Goal: Task Accomplishment & Management: Complete application form

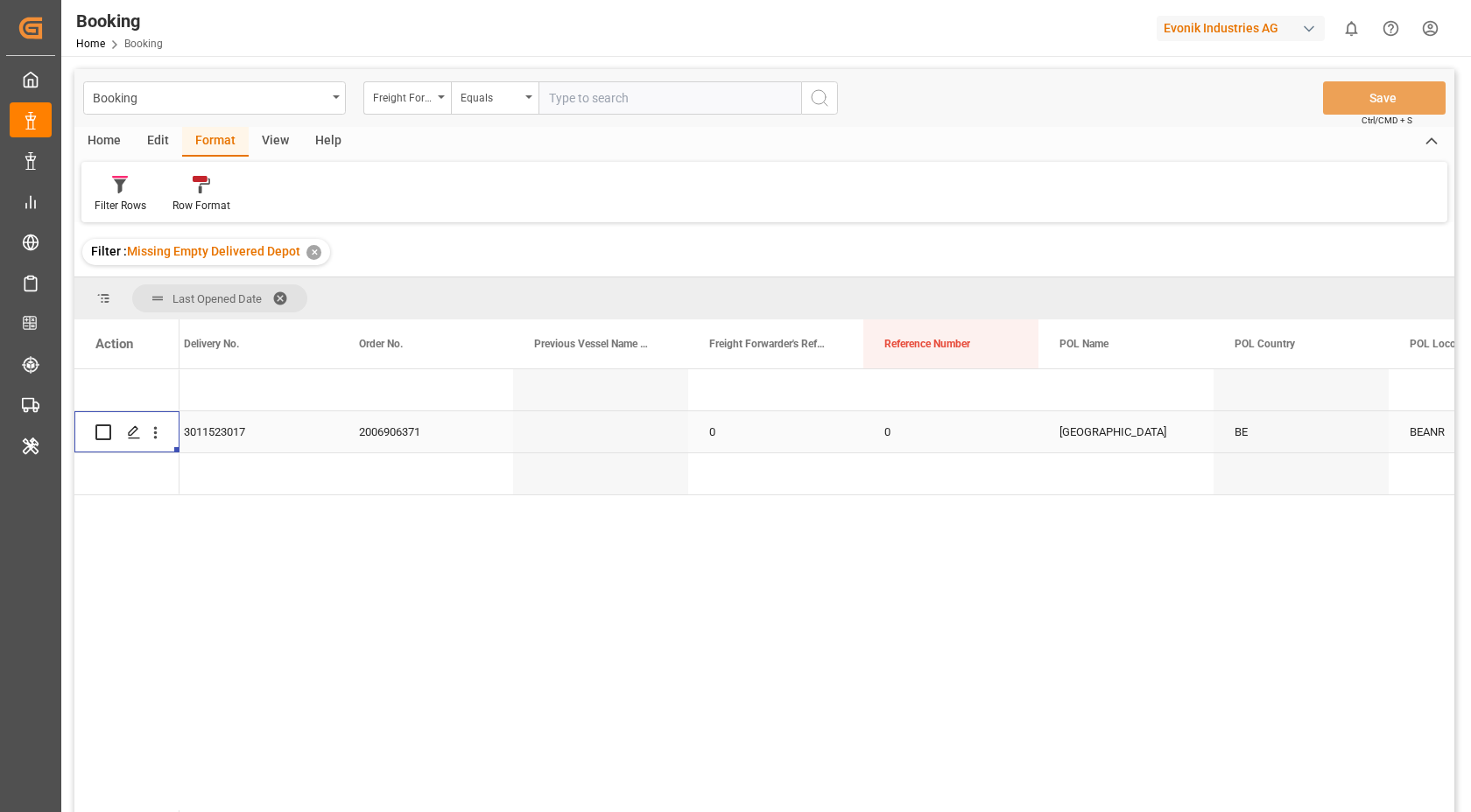
click at [598, 81] on div "Booking Freight Forwarder's Reference No. Equals Save Ctrl/CMD + S" at bounding box center [764, 97] width 1380 height 58
click at [598, 104] on input "text" at bounding box center [670, 98] width 263 height 34
paste input "250808610582"
type input "250808610582"
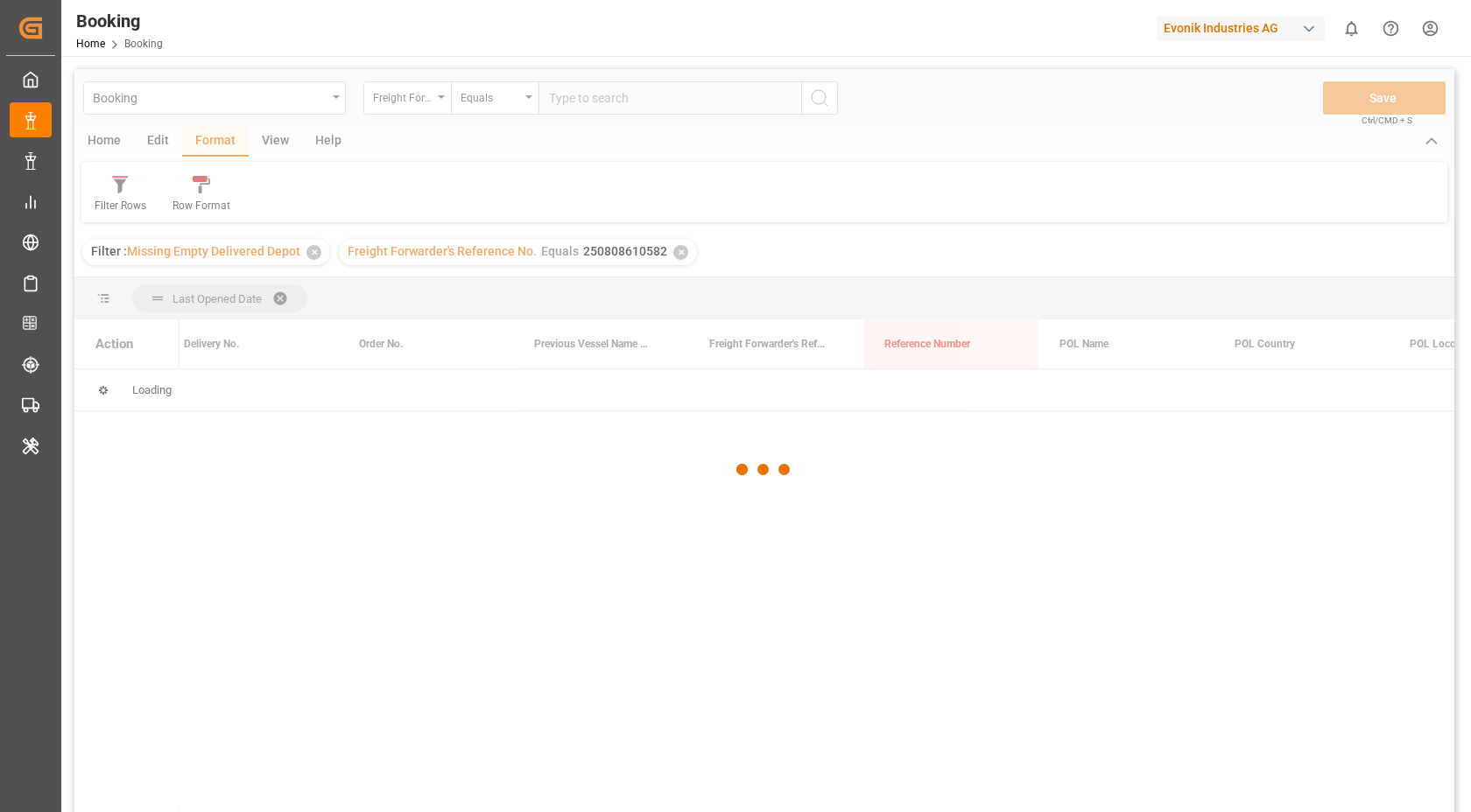
click at [312, 252] on div at bounding box center [764, 470] width 1380 height 802
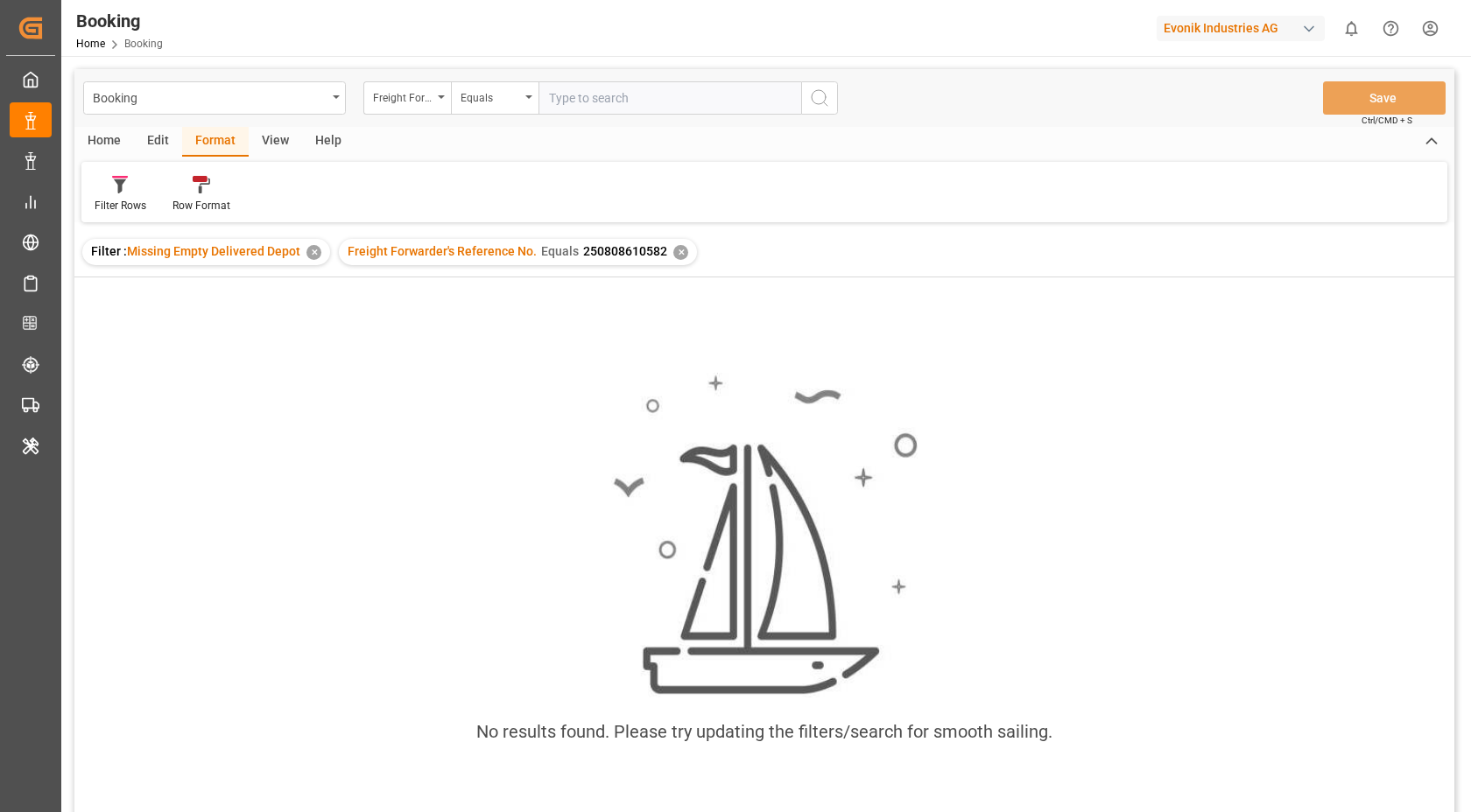
click at [312, 252] on div "✕" at bounding box center [314, 252] width 15 height 15
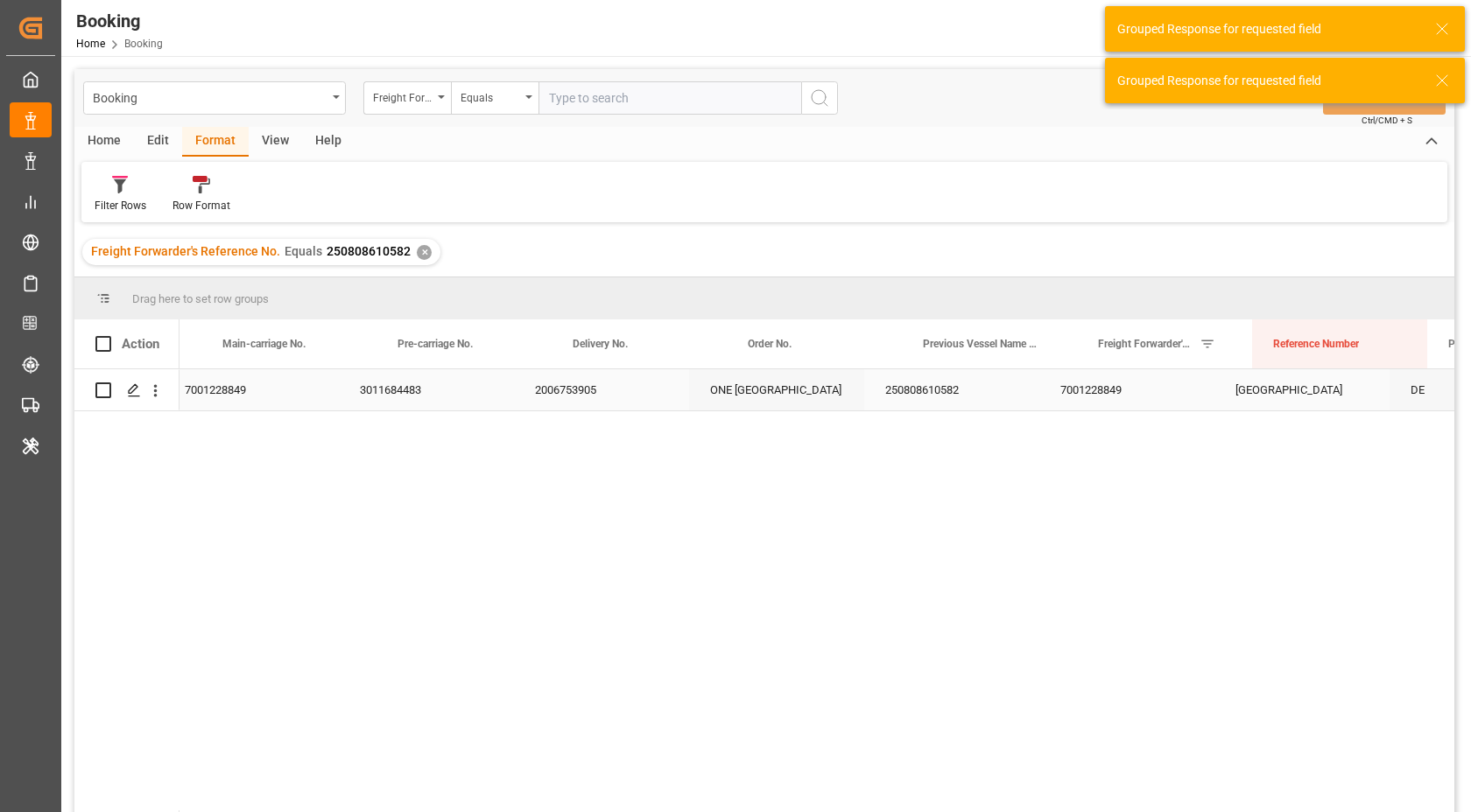
scroll to position [0, 592]
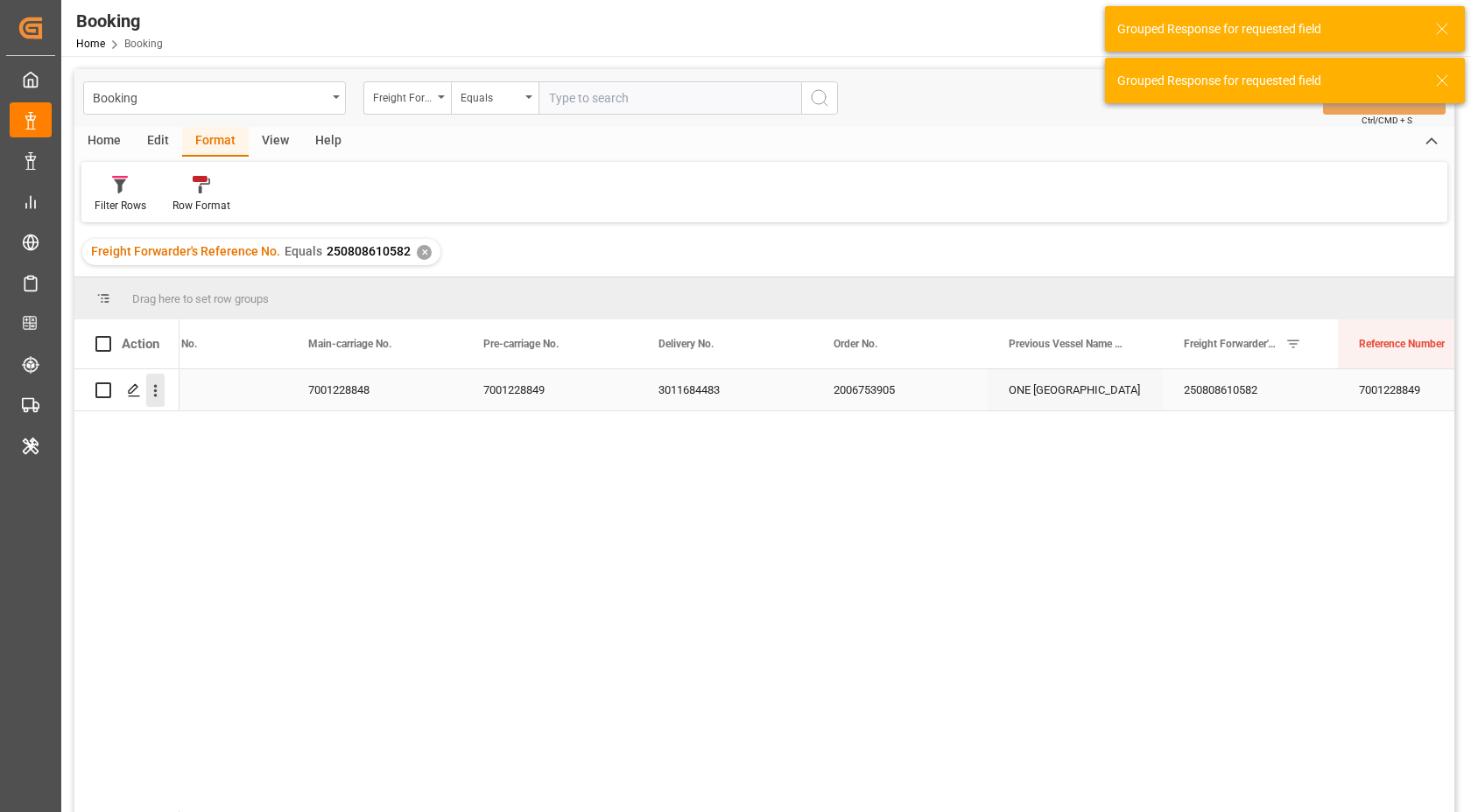
click at [157, 393] on icon "open menu" at bounding box center [155, 391] width 19 height 19
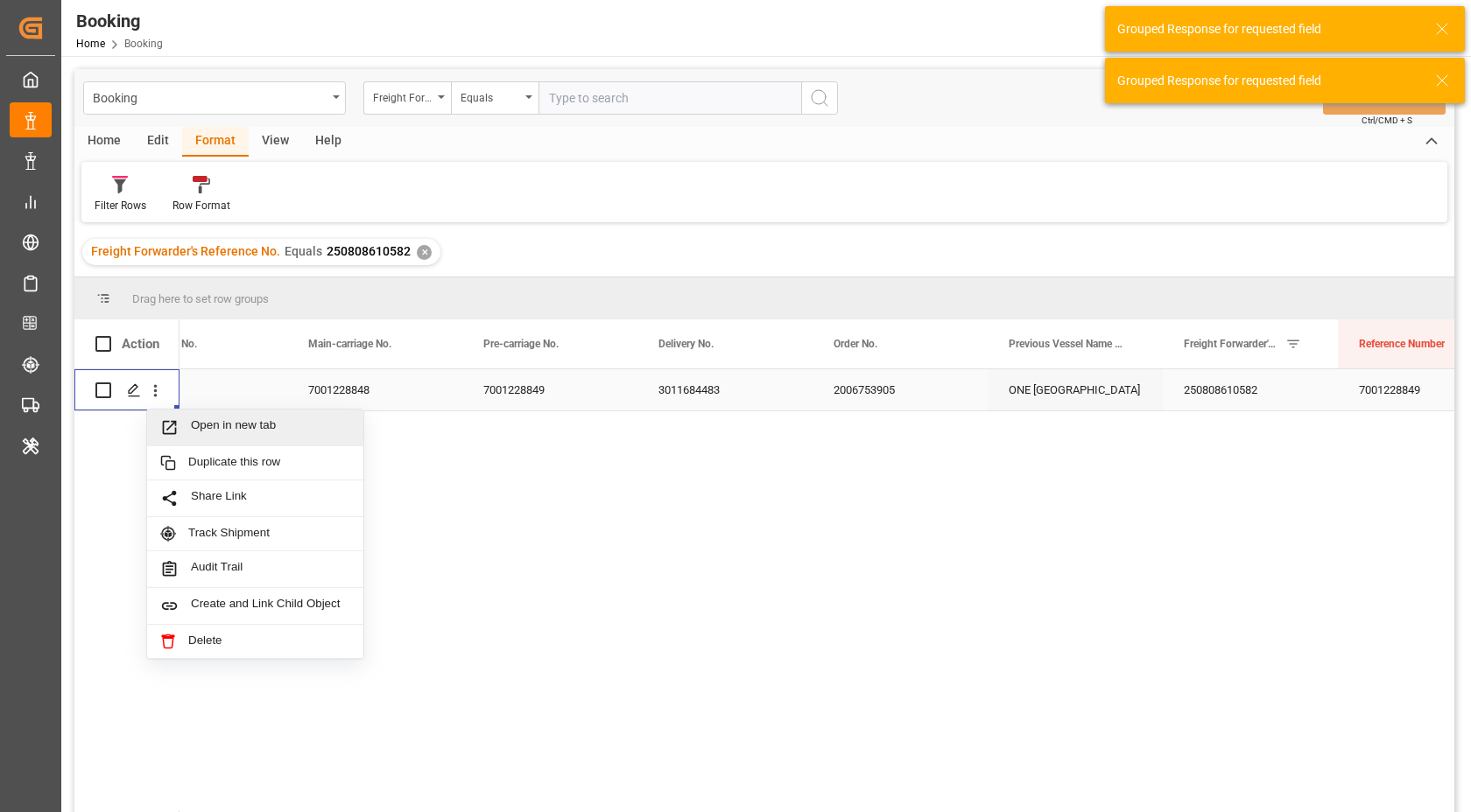
click at [251, 414] on div "Open in new tab" at bounding box center [255, 429] width 216 height 37
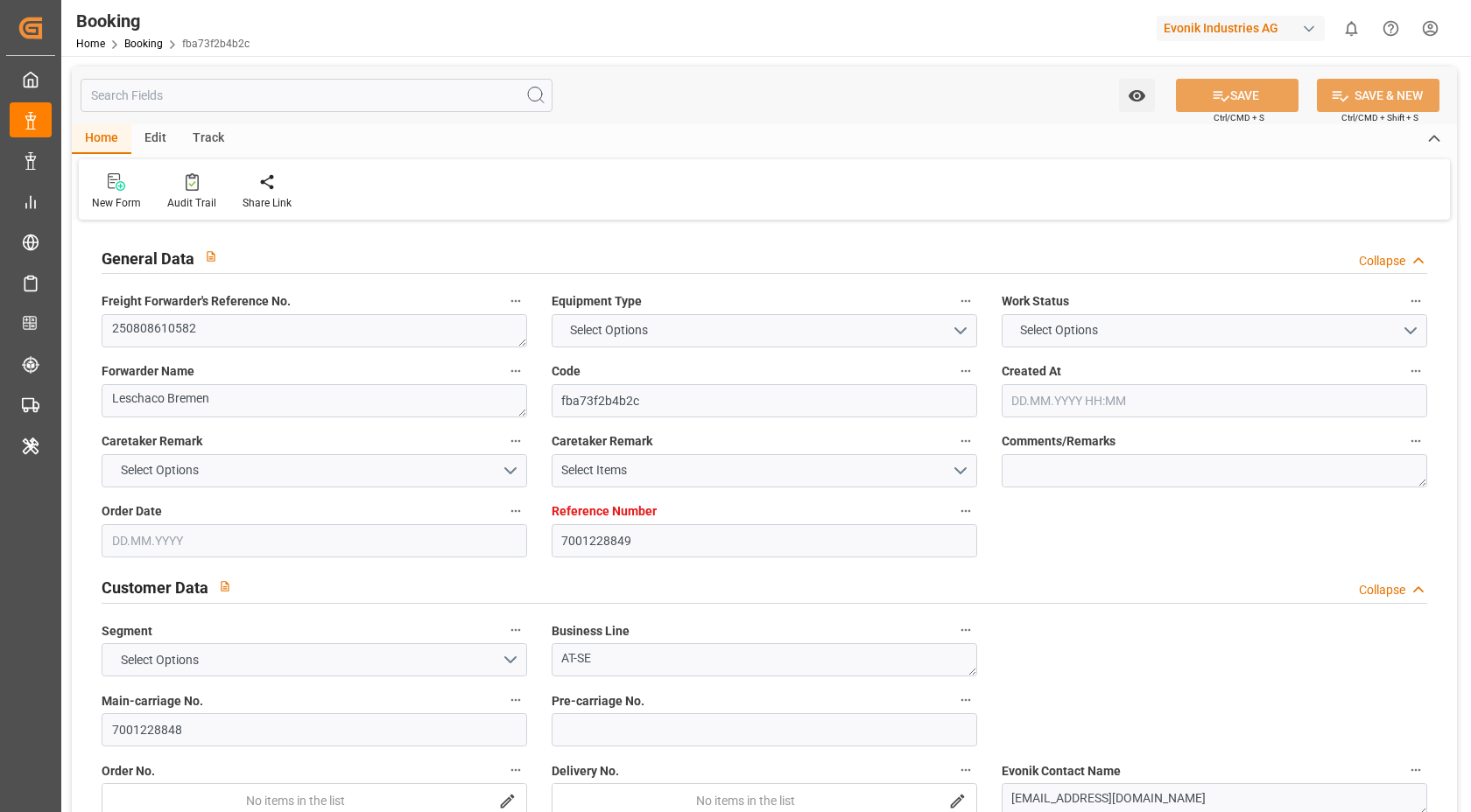
type input "7001228849"
type input "9395161"
type input "[PERSON_NAME]"
type input "[PERSON_NAME] Marine Transport Corp."
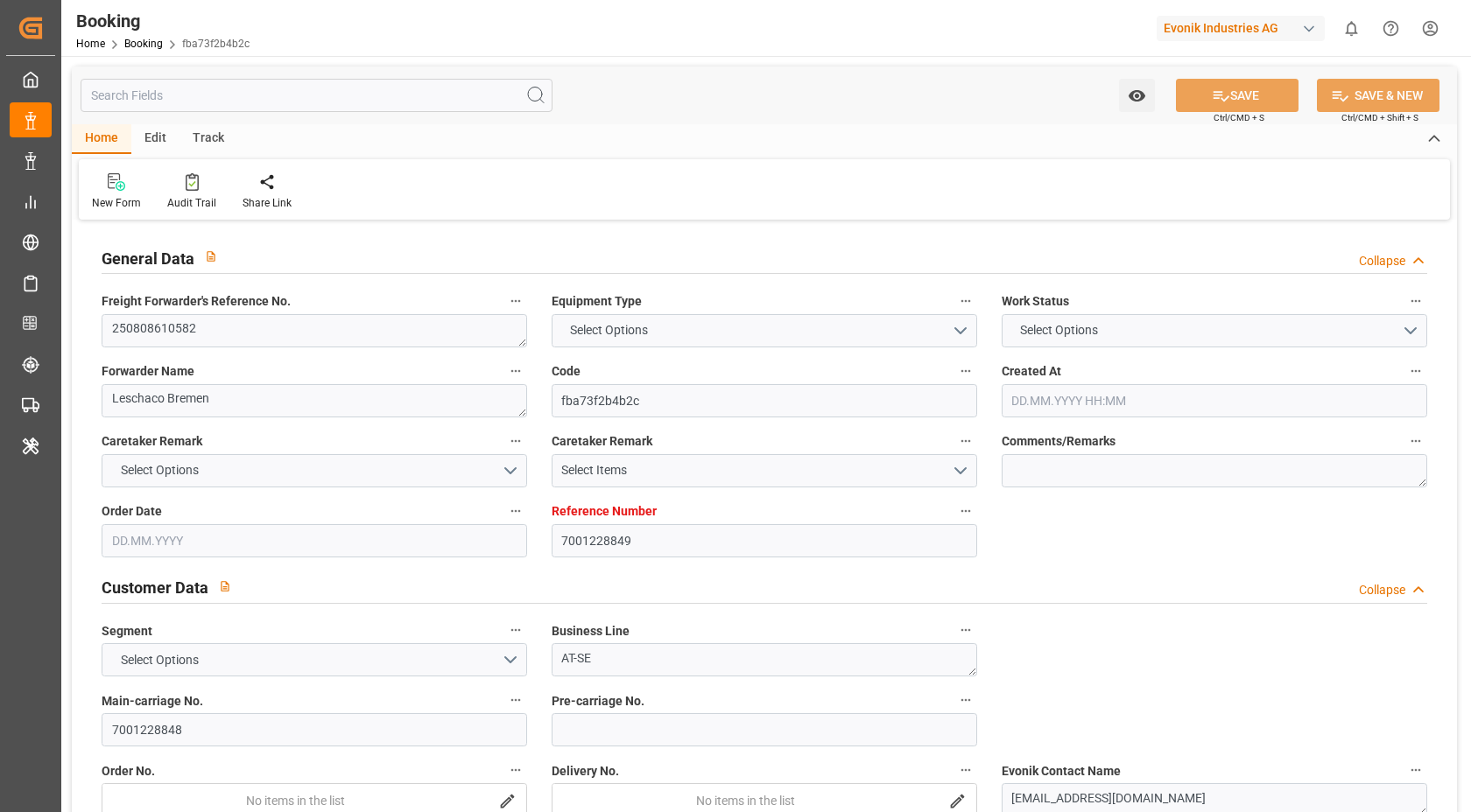
type input "DEHAM"
type input "VNHPH"
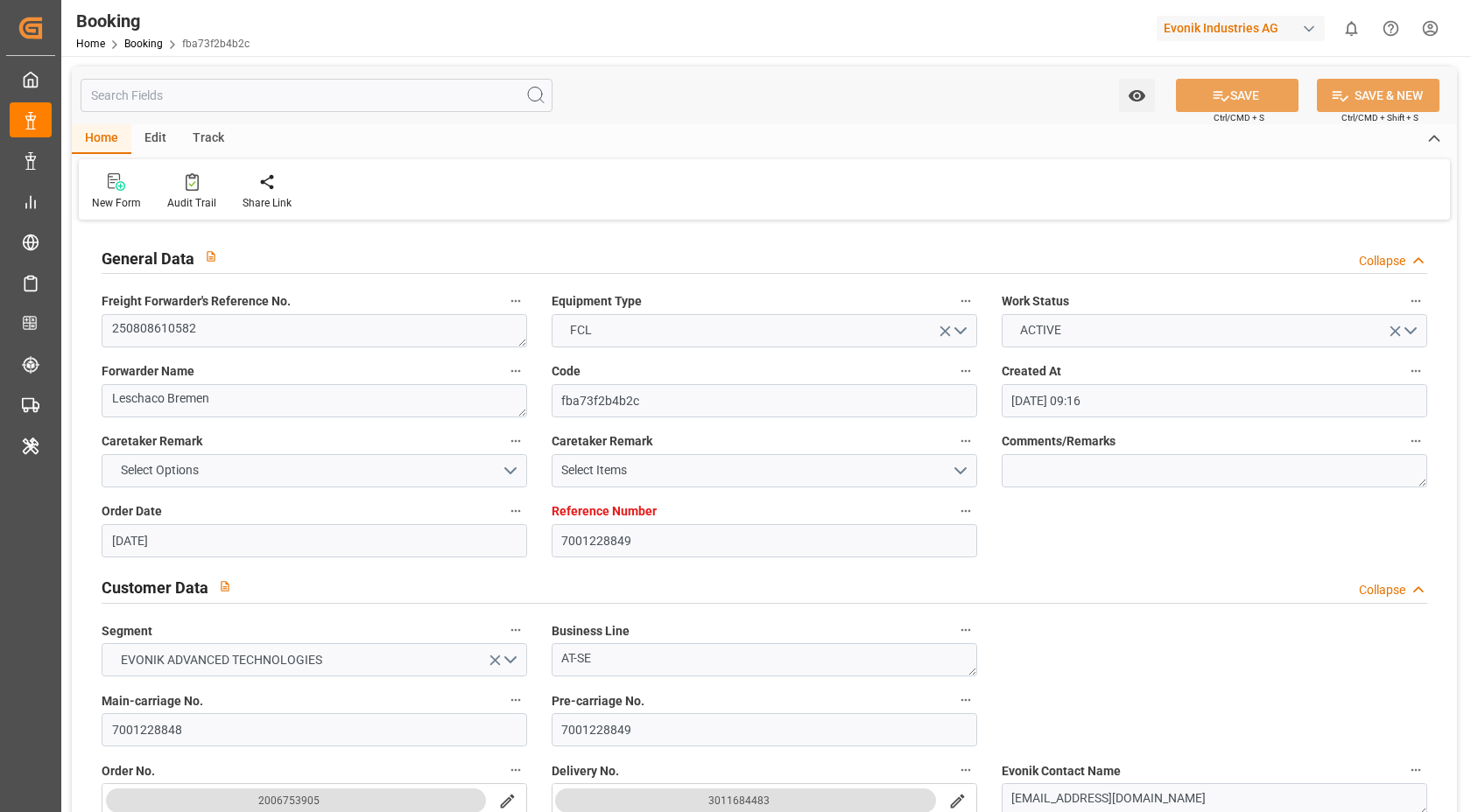
type input "[DATE] 09:16"
type input "[DATE]"
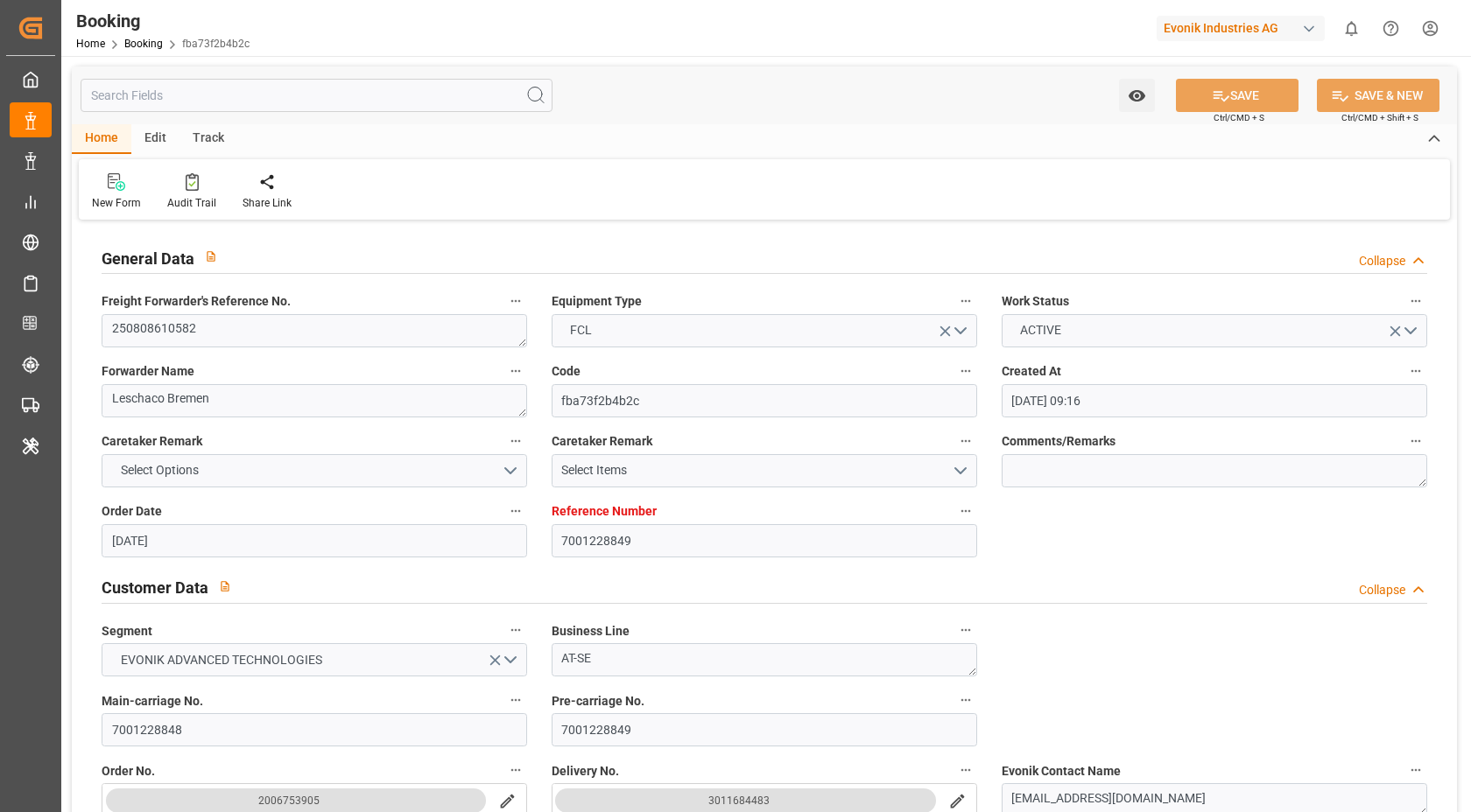
type input "[DATE]"
type input "[DATE] 00:00"
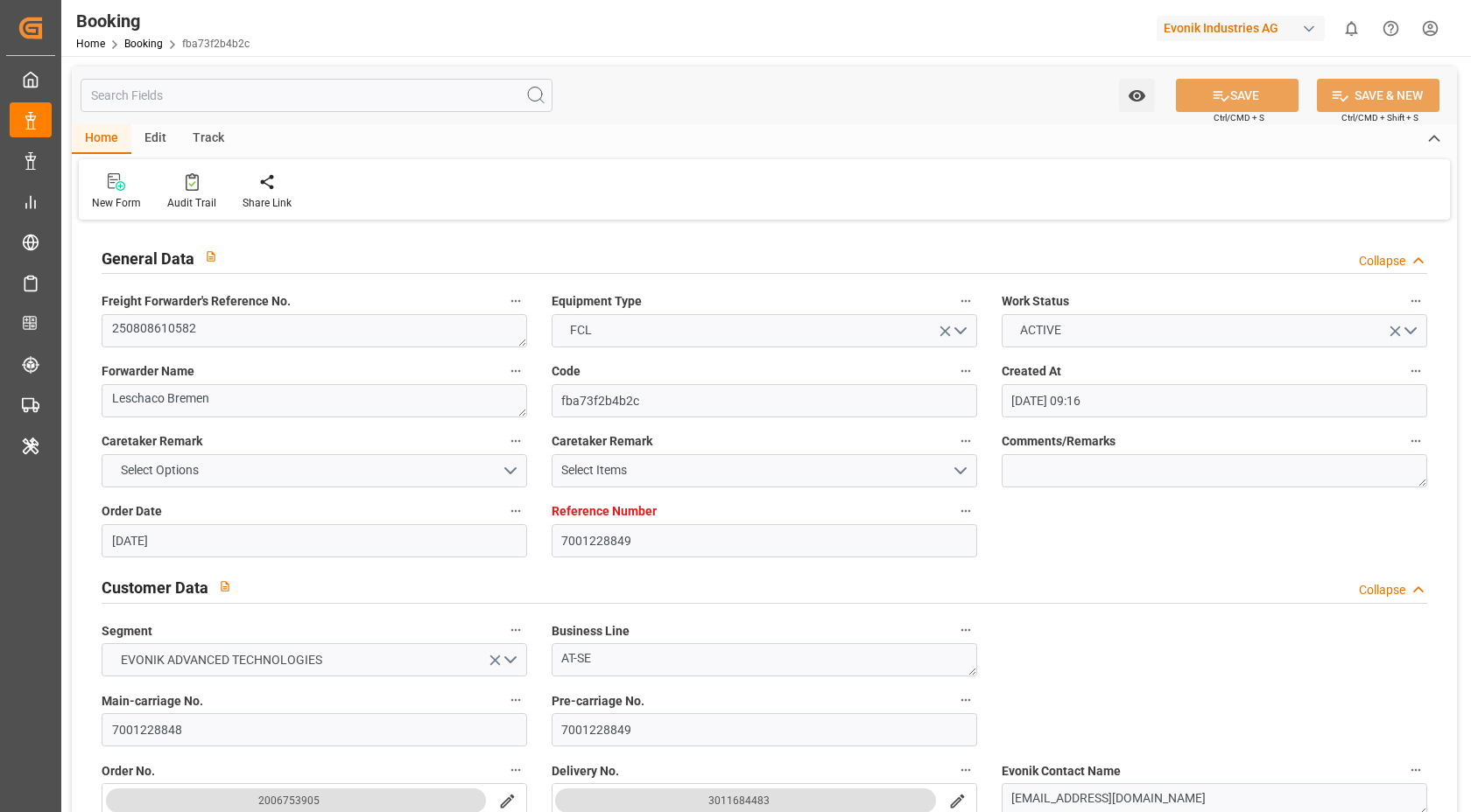
type input "[DATE]"
click at [1066, 326] on span "ACTIVE" at bounding box center [1041, 330] width 58 height 19
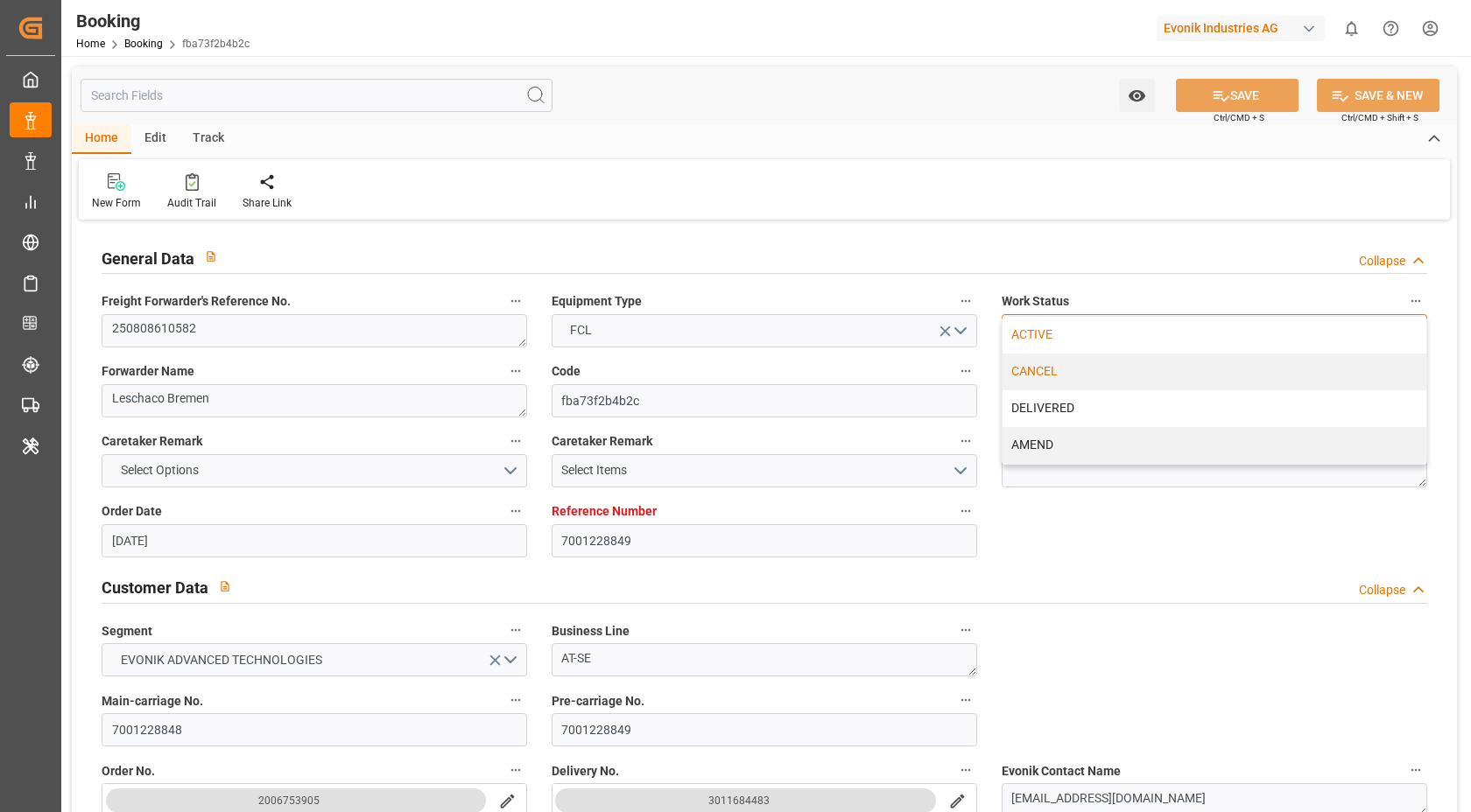
click at [1065, 378] on div "CANCEL" at bounding box center [1214, 372] width 423 height 37
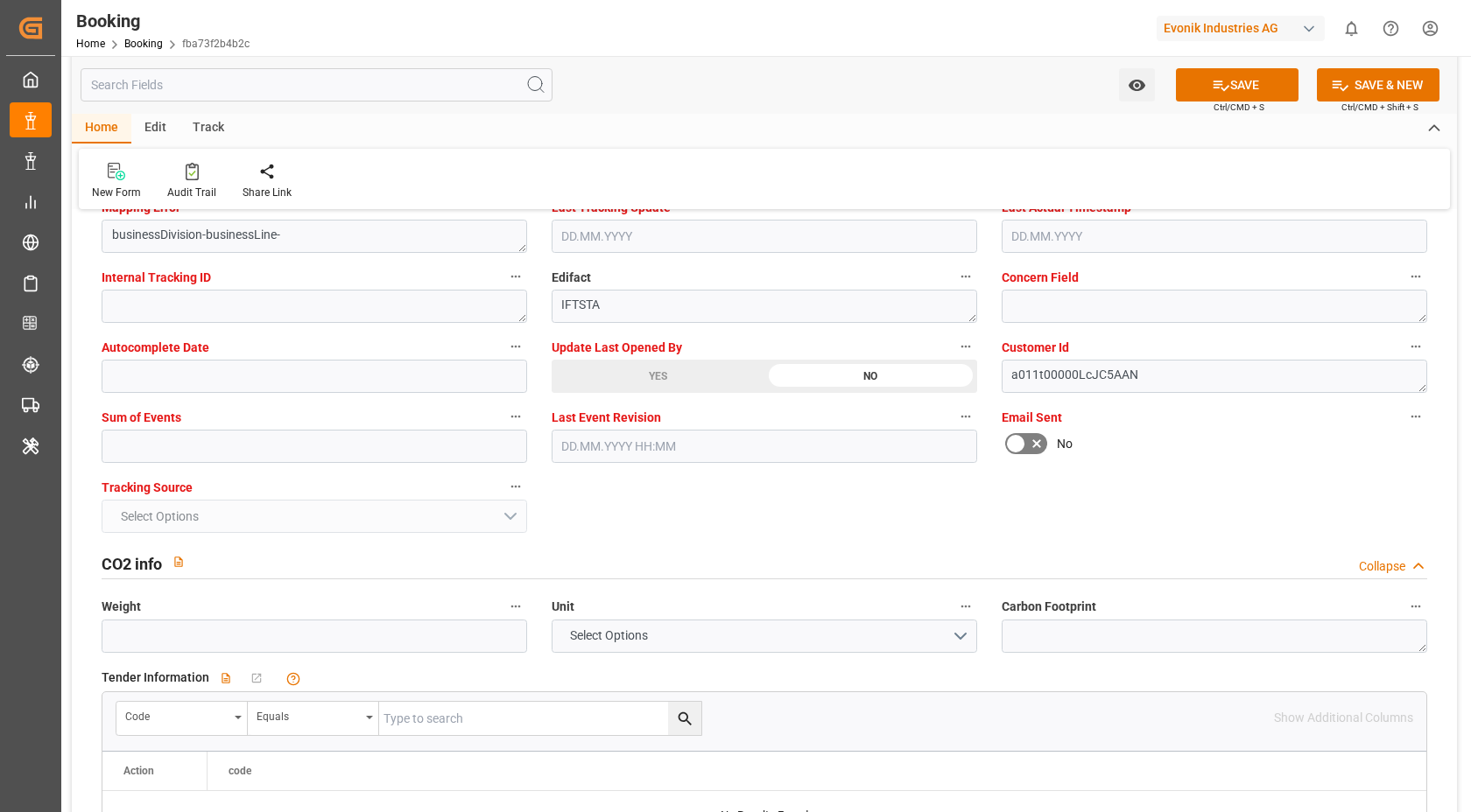
scroll to position [3437, 0]
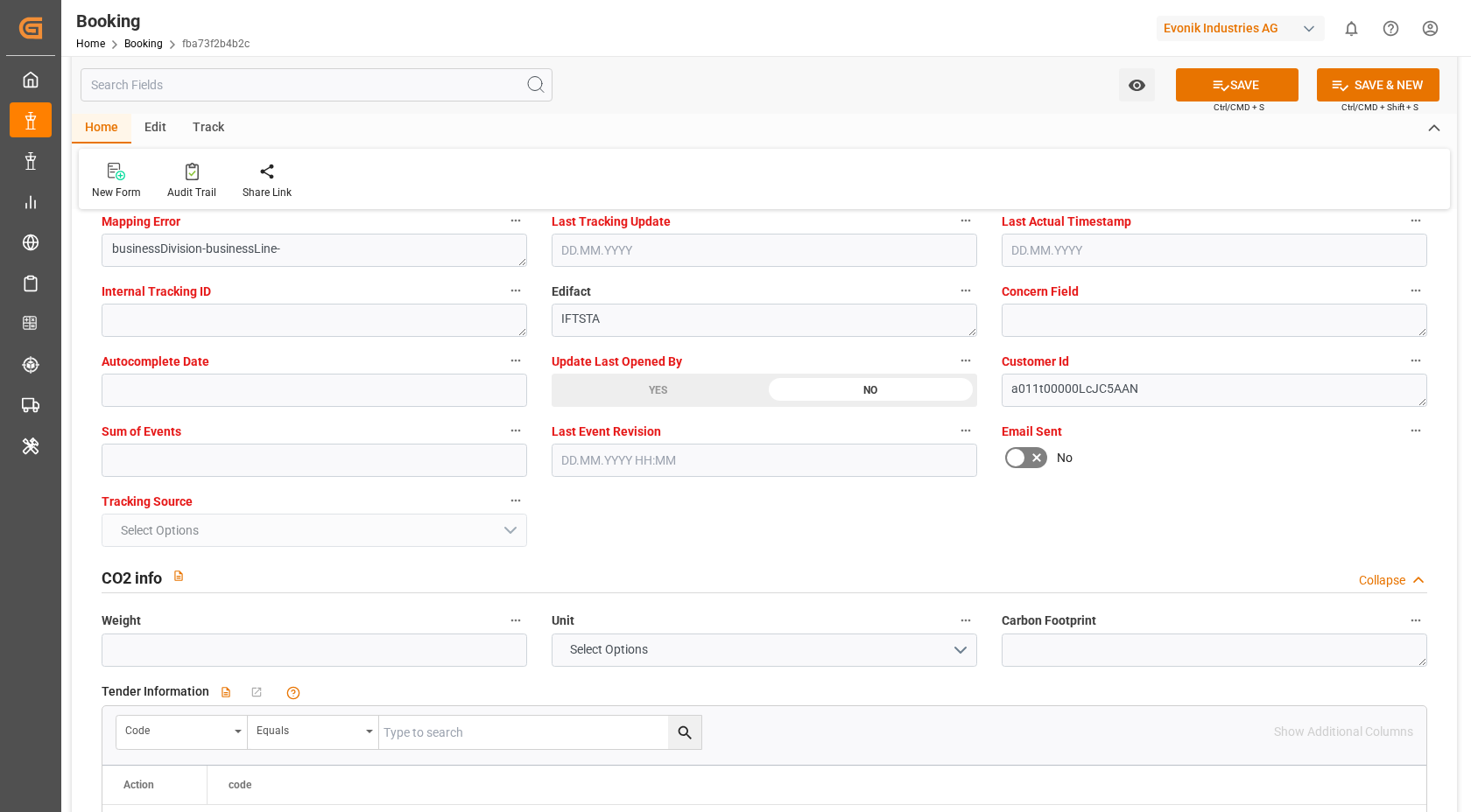
click at [1032, 462] on icon at bounding box center [1037, 458] width 21 height 21
click at [0, 0] on input "checkbox" at bounding box center [0, 0] width 0 height 0
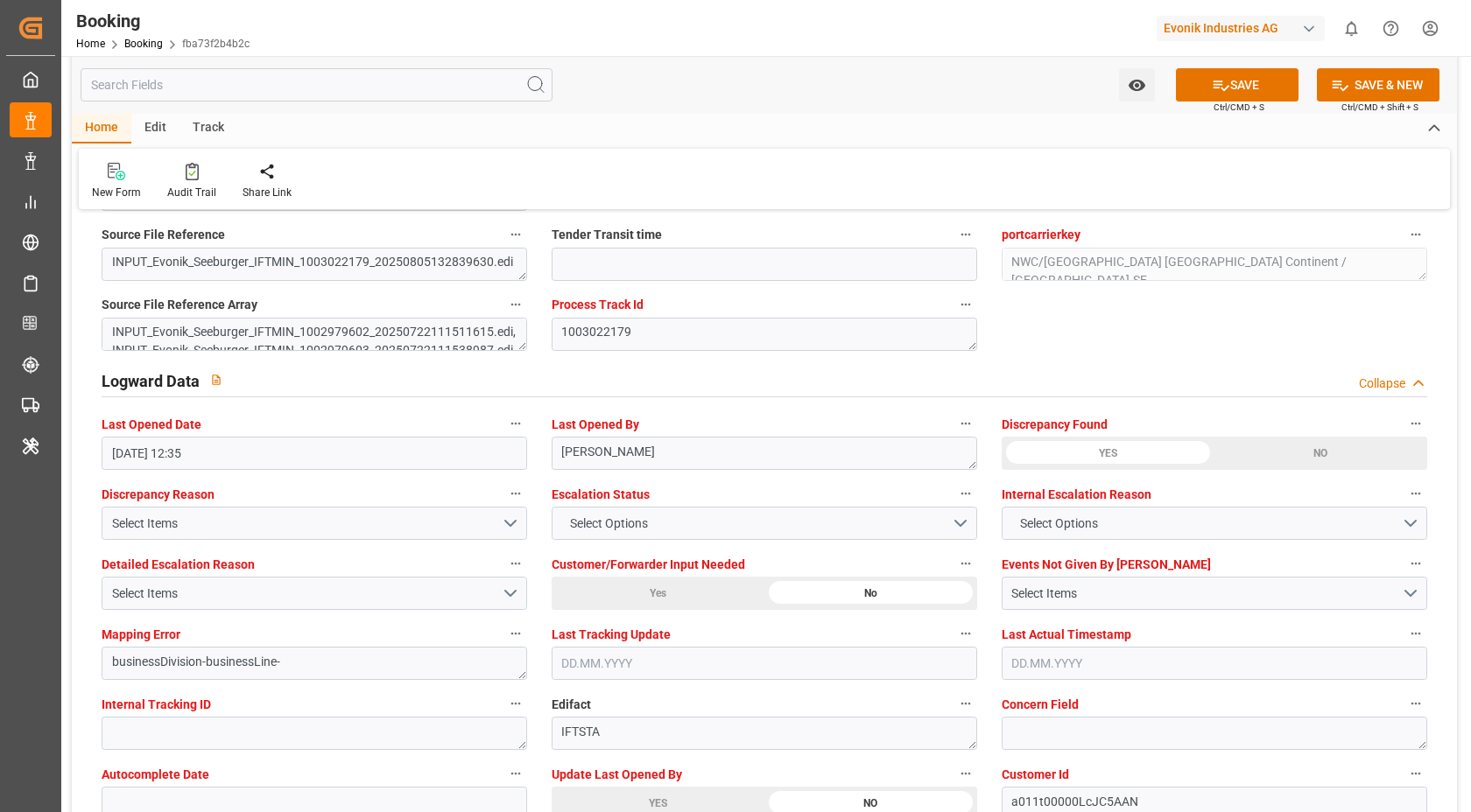
scroll to position [3055, 0]
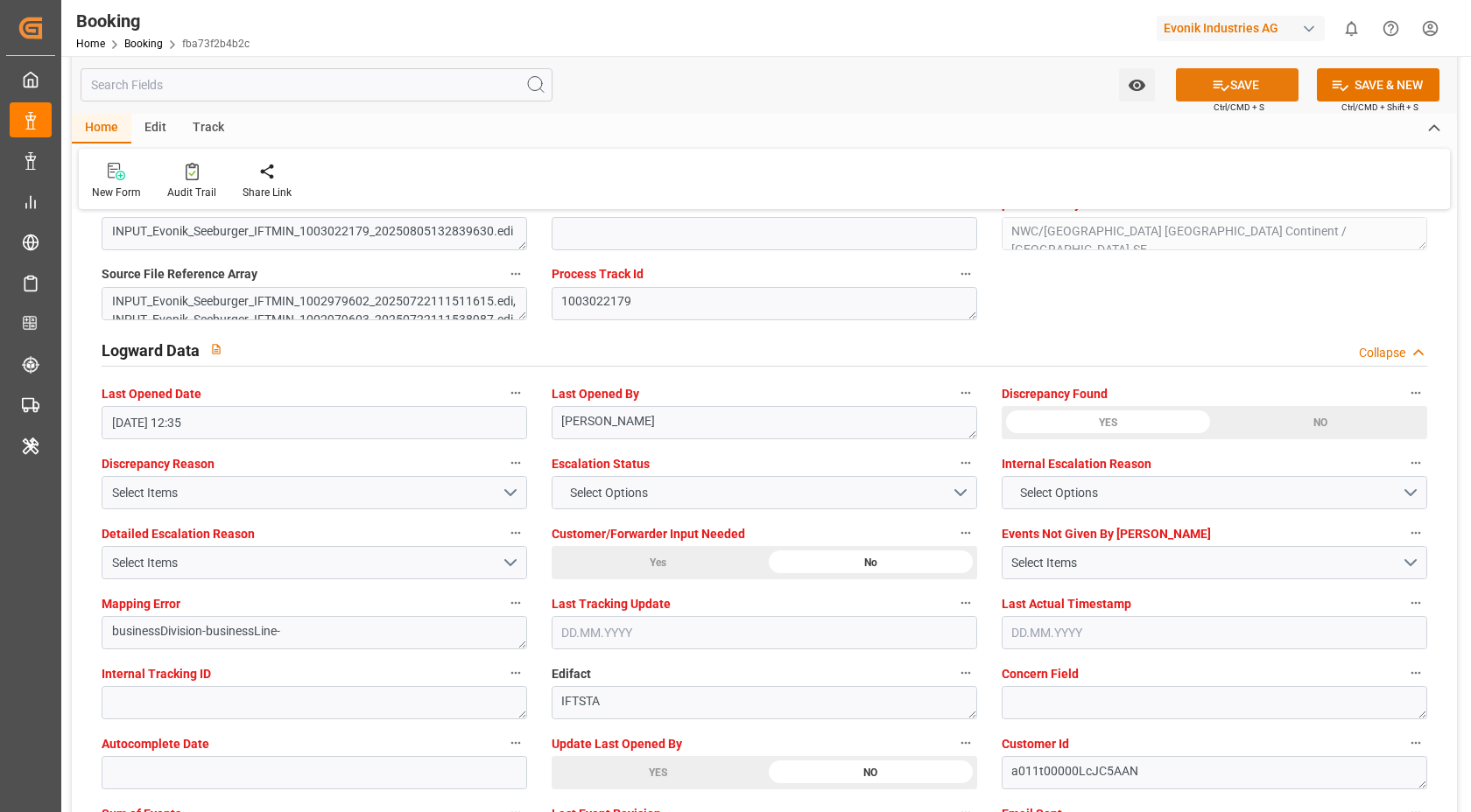
click at [1228, 74] on button "SAVE" at bounding box center [1237, 85] width 122 height 34
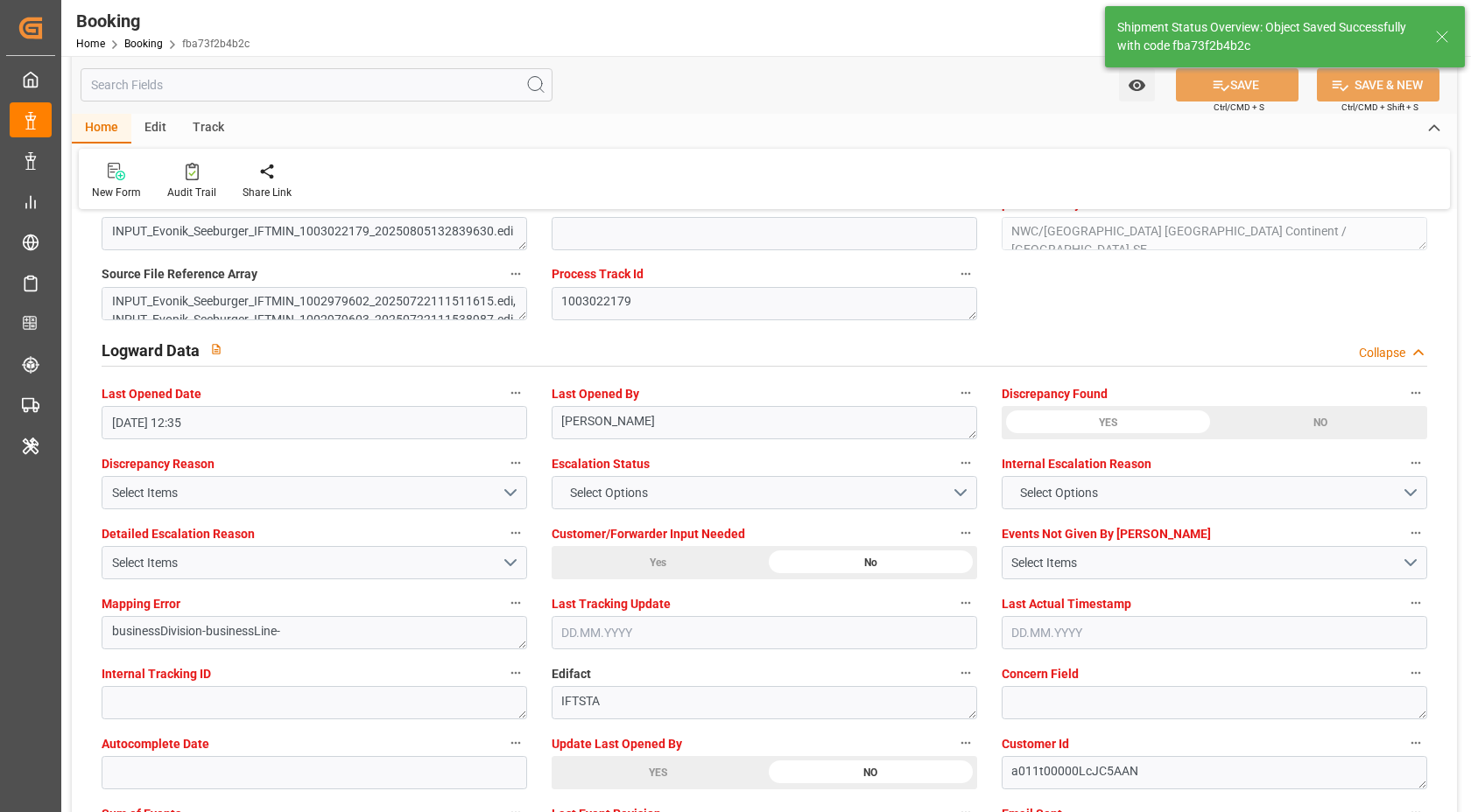
type input "[DATE] 15:54"
click at [197, 166] on div at bounding box center [191, 171] width 49 height 19
